Goal: Subscribe to service/newsletter

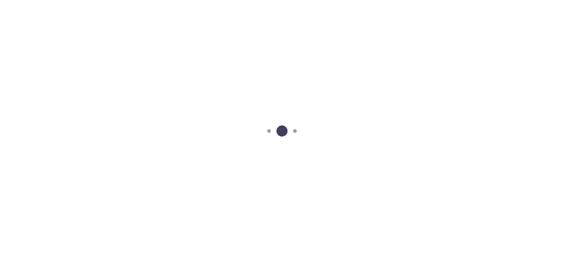
click at [329, 103] on div at bounding box center [282, 131] width 564 height 262
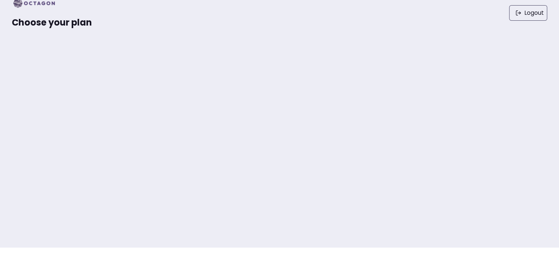
scroll to position [16, 0]
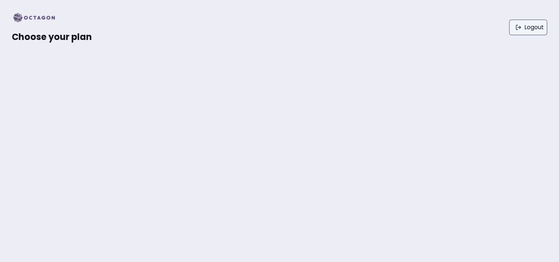
click at [532, 31] on link "Logout" at bounding box center [528, 28] width 38 height 16
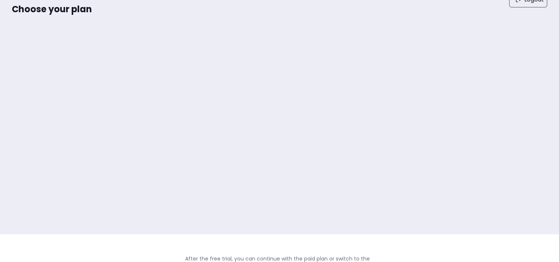
scroll to position [34, 0]
